Goal: Task Accomplishment & Management: Manage account settings

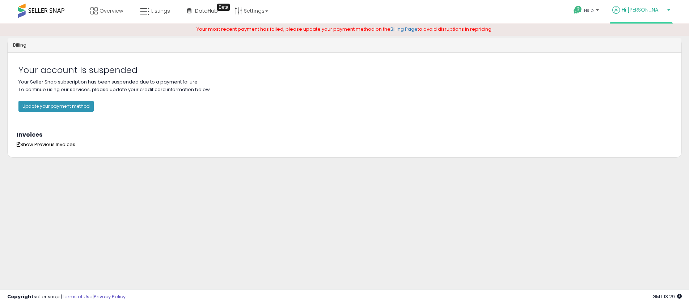
click at [651, 13] on span "Hi [PERSON_NAME]" at bounding box center [642, 9] width 43 height 7
click at [251, 10] on link "Settings" at bounding box center [251, 11] width 44 height 22
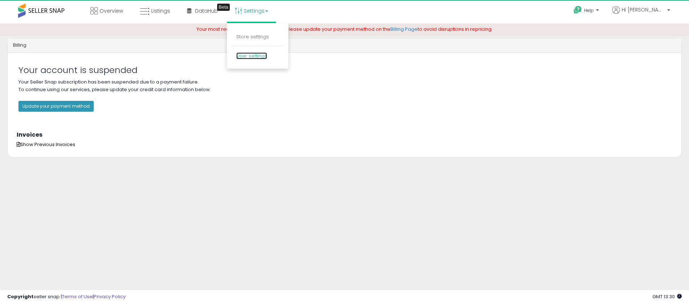
click at [250, 55] on link "User settings" at bounding box center [251, 55] width 31 height 7
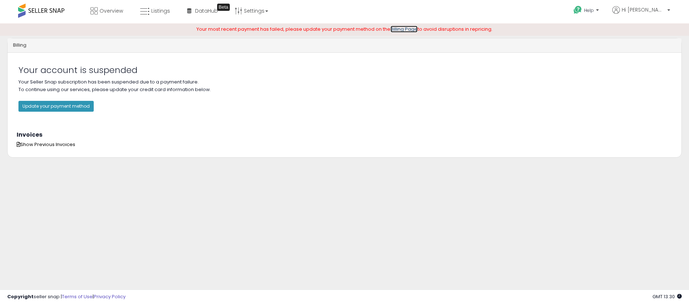
click at [401, 29] on link "Billing Page" at bounding box center [403, 29] width 27 height 7
click at [69, 103] on button "Update your payment method" at bounding box center [55, 106] width 75 height 11
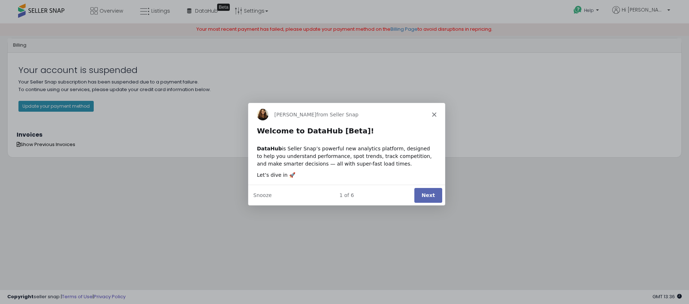
click at [434, 116] on icon "Close" at bounding box center [433, 114] width 4 height 4
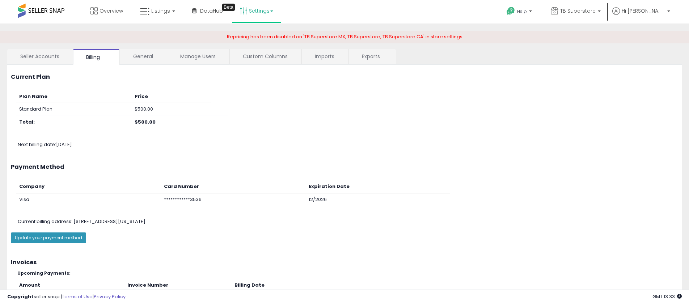
click at [261, 8] on link "Settings" at bounding box center [256, 11] width 44 height 22
click at [252, 54] on link "User settings" at bounding box center [256, 55] width 31 height 7
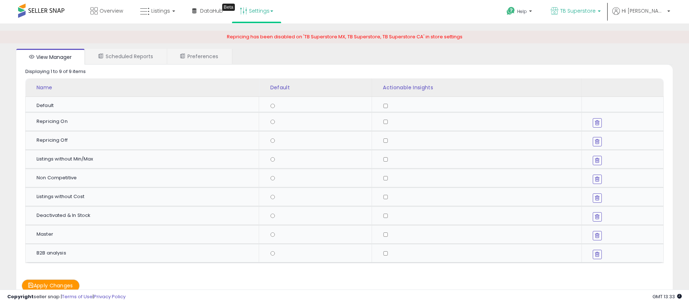
click at [595, 11] on span "TB Superstore" at bounding box center [577, 10] width 35 height 7
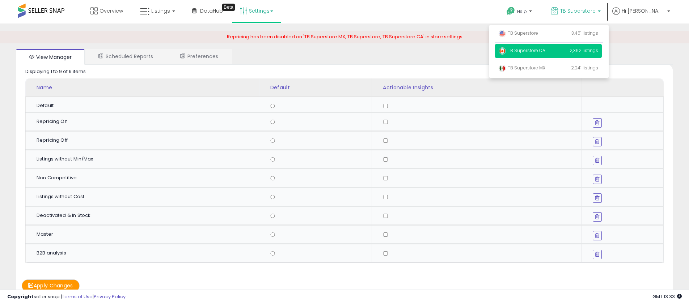
click at [545, 50] on span "TB Superstore CA" at bounding box center [521, 50] width 47 height 6
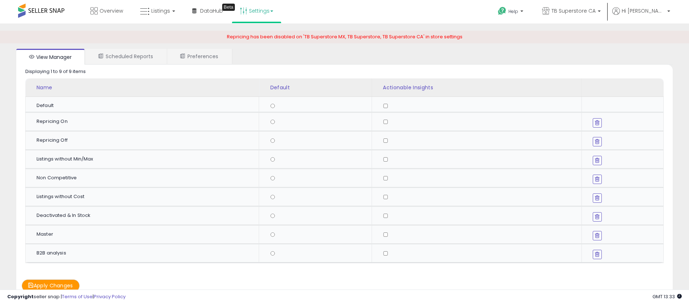
click at [262, 11] on link "Settings" at bounding box center [256, 11] width 44 height 22
click at [252, 35] on link "Store settings" at bounding box center [257, 36] width 33 height 7
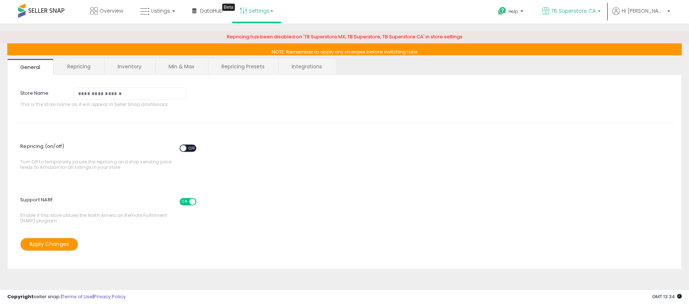
click at [595, 11] on span "TB Superstore CA" at bounding box center [573, 10] width 44 height 7
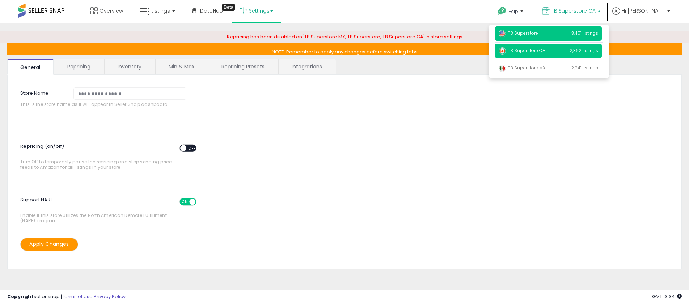
click at [538, 33] on span "TB Superstore" at bounding box center [517, 33] width 39 height 6
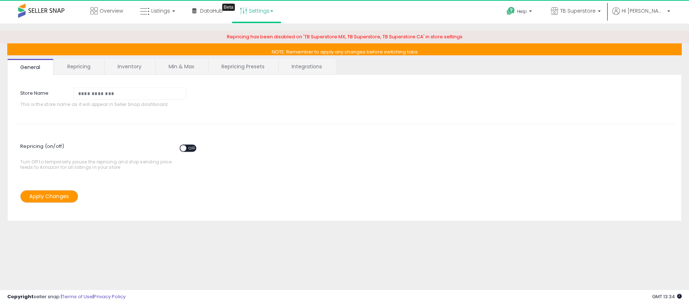
click at [189, 146] on span "OFF" at bounding box center [192, 148] width 12 height 6
click at [48, 197] on button "Apply Changes" at bounding box center [49, 196] width 58 height 13
click at [176, 64] on link "Min & Max" at bounding box center [181, 66] width 52 height 15
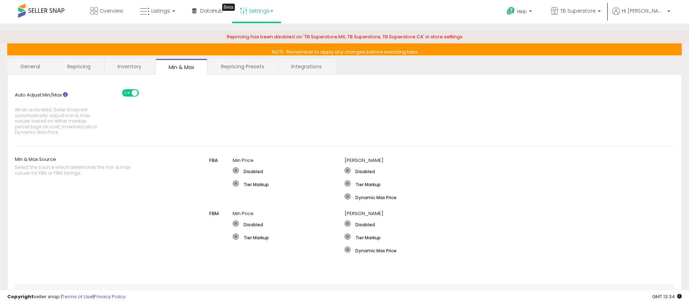
click at [133, 69] on link "Inventory" at bounding box center [130, 66] width 50 height 15
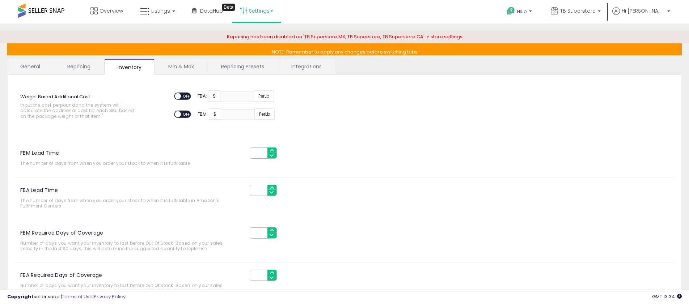
click at [72, 62] on link "Repricing" at bounding box center [78, 66] width 49 height 15
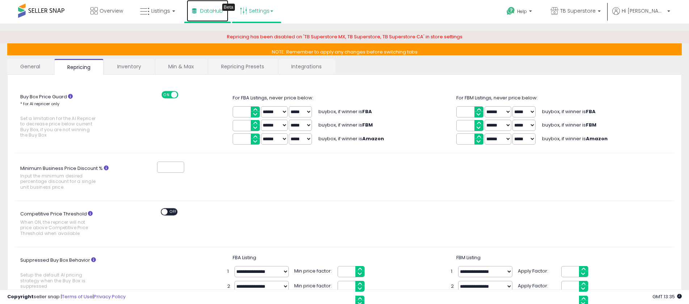
click at [202, 11] on span "DataHub" at bounding box center [211, 10] width 23 height 7
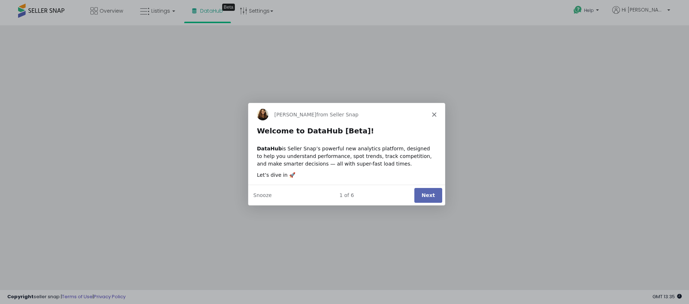
click at [251, 12] on div "Product tour overlay" at bounding box center [344, 152] width 689 height 304
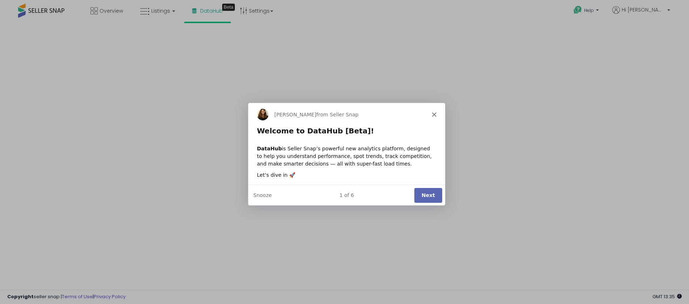
click at [433, 112] on icon "Close" at bounding box center [433, 114] width 4 height 4
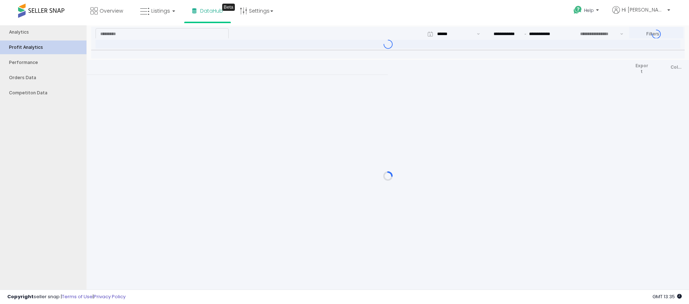
type input "***"
click at [257, 9] on link "Settings" at bounding box center [256, 11] width 44 height 22
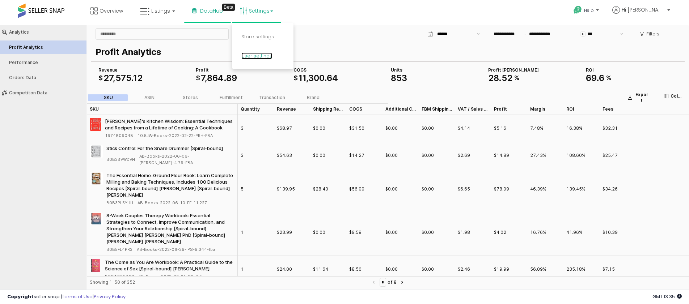
click at [257, 55] on link "User settings" at bounding box center [256, 55] width 31 height 7
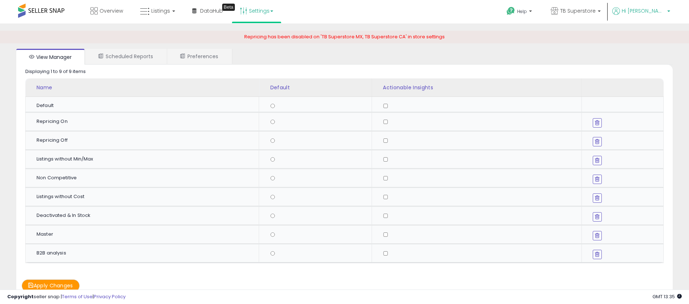
click at [644, 11] on span "Hi [PERSON_NAME]" at bounding box center [642, 10] width 43 height 7
click at [653, 38] on link "Account" at bounding box center [653, 38] width 19 height 7
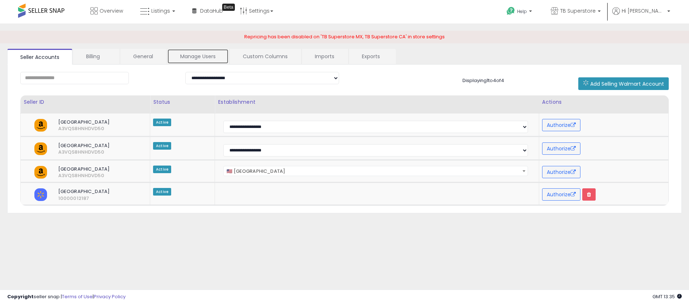
click at [201, 56] on link "Manage Users" at bounding box center [197, 56] width 61 height 15
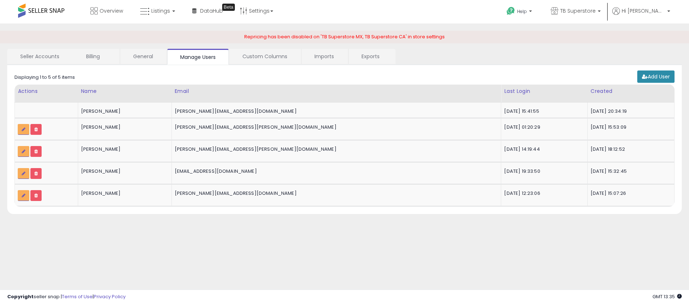
click at [657, 77] on link "Add User" at bounding box center [655, 77] width 37 height 12
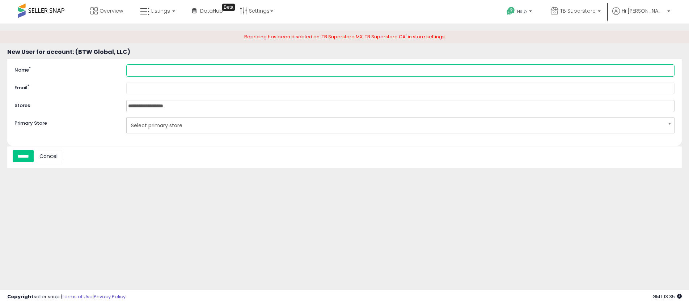
click at [140, 72] on input "Name *" at bounding box center [400, 70] width 548 height 12
type input "**********"
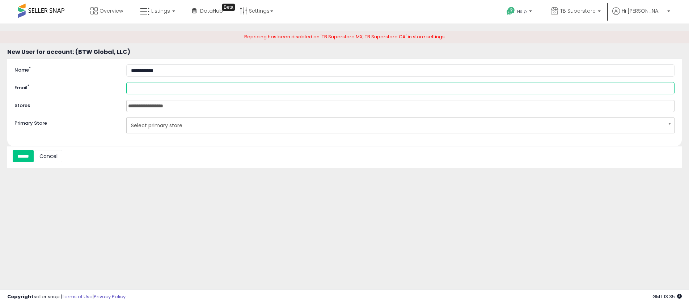
click at [137, 90] on input "Email *" at bounding box center [400, 88] width 548 height 12
type input "**********"
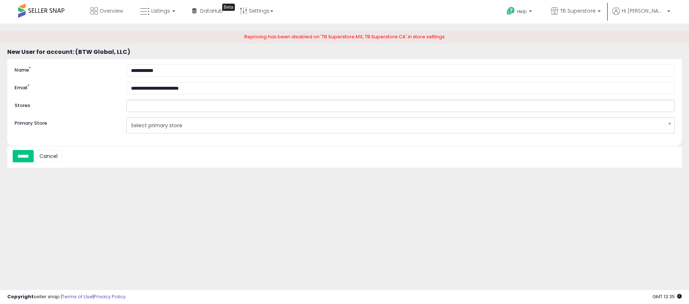
click at [172, 108] on input "text" at bounding box center [159, 106] width 64 height 12
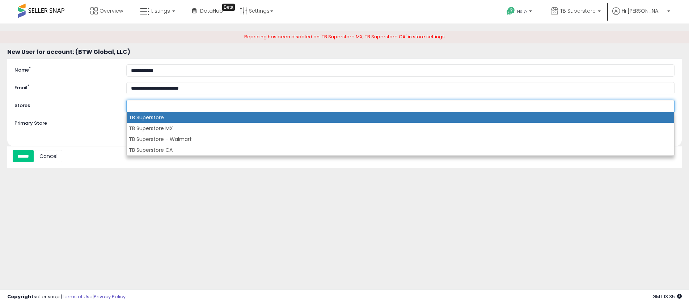
click at [166, 119] on li "TB Superstore" at bounding box center [400, 117] width 547 height 11
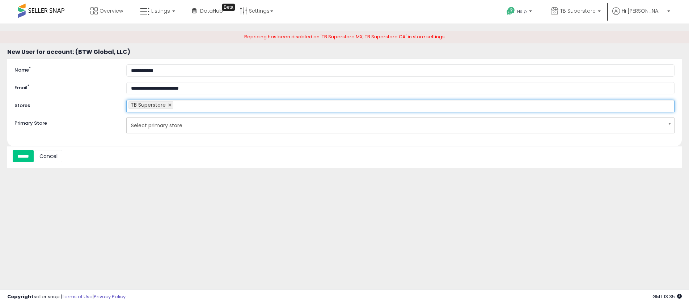
click at [150, 128] on span "Select primary store" at bounding box center [395, 125] width 529 height 12
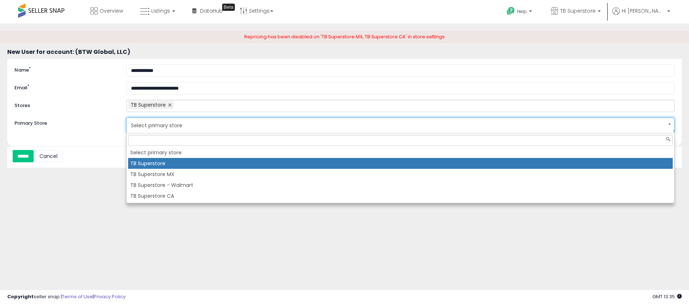
click at [147, 161] on li "TB Superstore" at bounding box center [400, 163] width 544 height 11
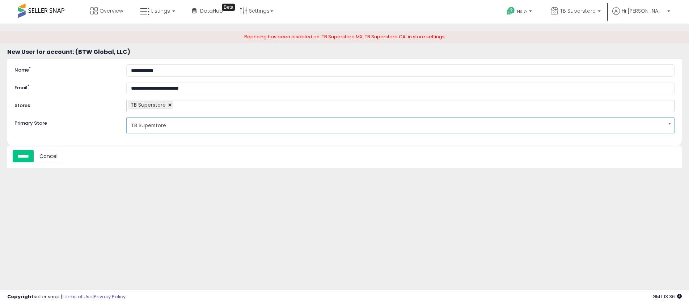
click at [170, 105] on link at bounding box center [169, 105] width 4 height 4
type input "**********"
click at [170, 105] on input "text" at bounding box center [159, 106] width 64 height 12
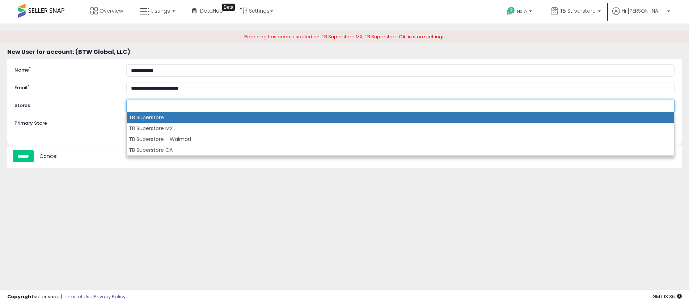
click at [162, 118] on li "TB Superstore" at bounding box center [400, 117] width 547 height 11
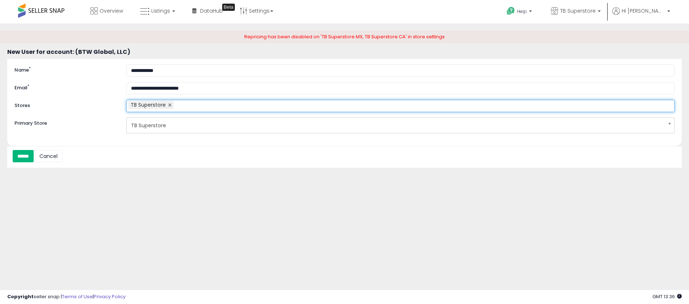
click at [23, 155] on input "******" at bounding box center [23, 156] width 21 height 12
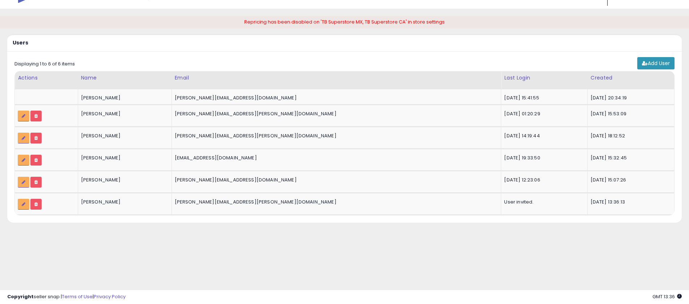
scroll to position [16, 0]
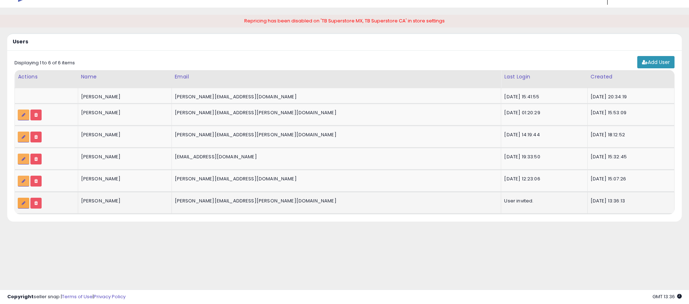
click at [23, 200] on link at bounding box center [24, 203] width 12 height 11
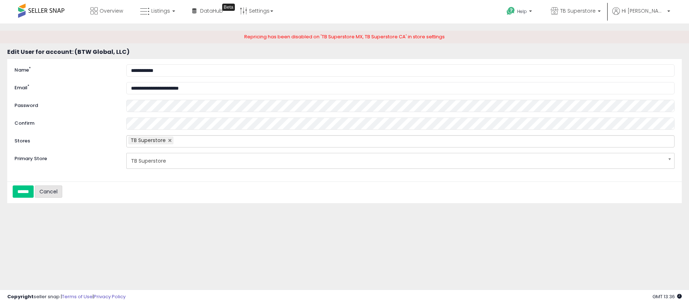
click at [56, 196] on link "Cancel" at bounding box center [48, 192] width 27 height 12
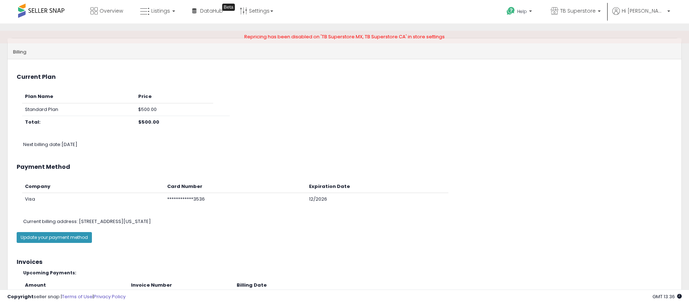
click at [50, 11] on span at bounding box center [41, 11] width 46 height 14
click at [50, 10] on span at bounding box center [41, 11] width 46 height 14
click at [116, 10] on span "Overview" at bounding box center [111, 10] width 24 height 7
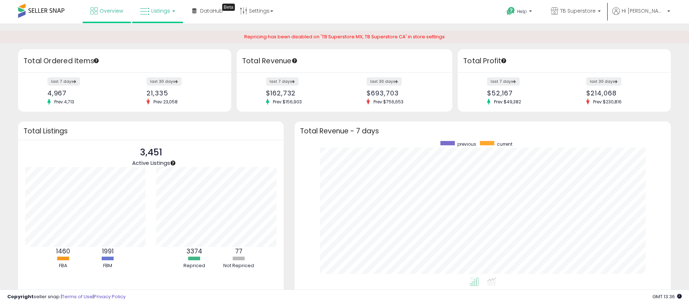
click at [155, 11] on span "Listings" at bounding box center [160, 10] width 19 height 7
click at [159, 33] on icon at bounding box center [162, 35] width 31 height 9
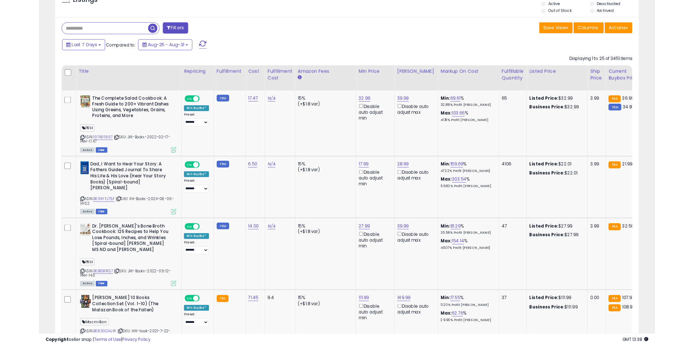
scroll to position [148, 382]
